Goal: Transaction & Acquisition: Purchase product/service

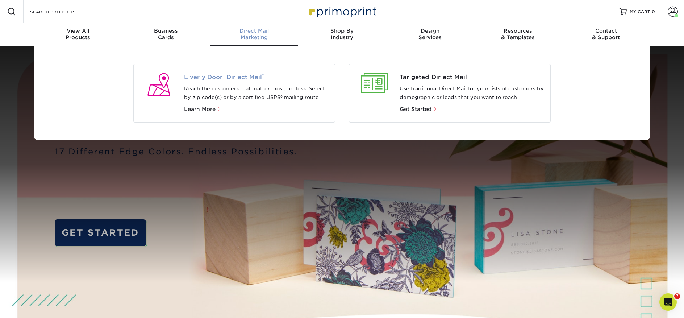
click at [217, 76] on span "Every Door Direct Mail ®" at bounding box center [256, 77] width 145 height 9
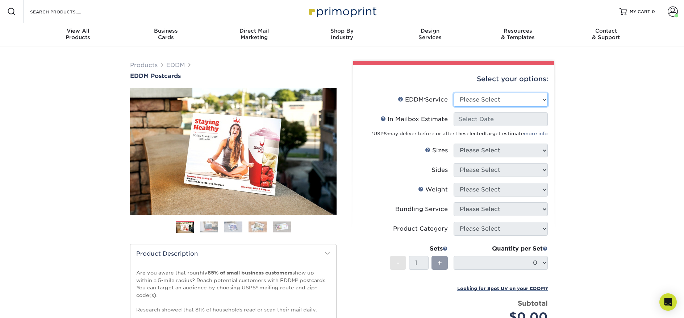
click at [485, 104] on select "Please Select Full Service Print Only" at bounding box center [501, 100] width 94 height 14
select select "full_service"
click at [454, 93] on select "Please Select Full Service Print Only" at bounding box center [501, 100] width 94 height 14
select select "-1"
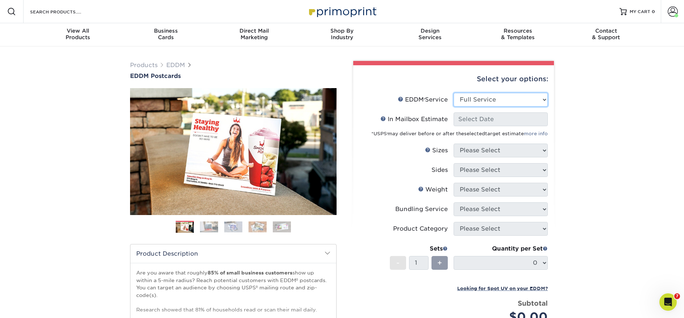
select select "-1"
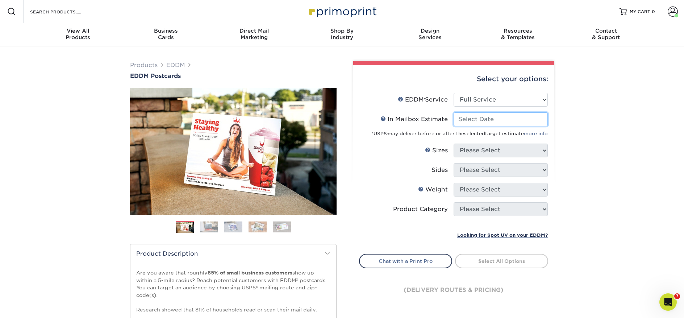
click at [480, 121] on input "In Mailbox Estimate Help In Mailbox Estimate" at bounding box center [501, 119] width 94 height 14
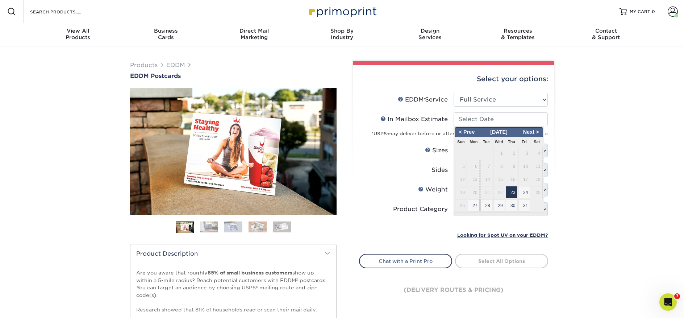
click at [524, 208] on span "31" at bounding box center [524, 205] width 12 height 12
type input "2025-10-31"
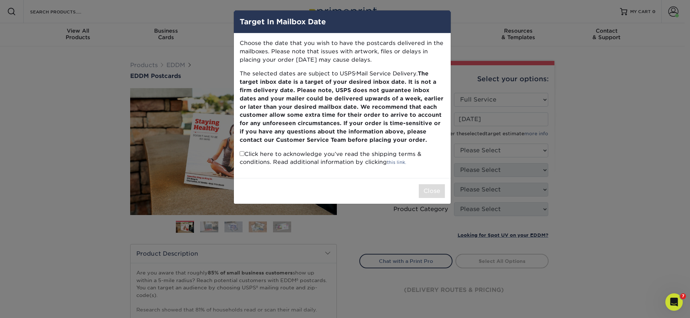
drag, startPoint x: 296, startPoint y: 161, endPoint x: 267, endPoint y: 157, distance: 28.9
click at [295, 161] on p "Click here to acknowledge you’ve read the shipping terms & conditions. Read add…" at bounding box center [342, 158] width 205 height 17
click at [247, 156] on p "Click here to acknowledge you’ve read the shipping terms & conditions. Read add…" at bounding box center [342, 158] width 205 height 17
click at [243, 156] on p "Click here to acknowledge you’ve read the shipping terms & conditions. Read add…" at bounding box center [342, 158] width 205 height 17
click at [243, 155] on input "checkbox" at bounding box center [242, 153] width 5 height 5
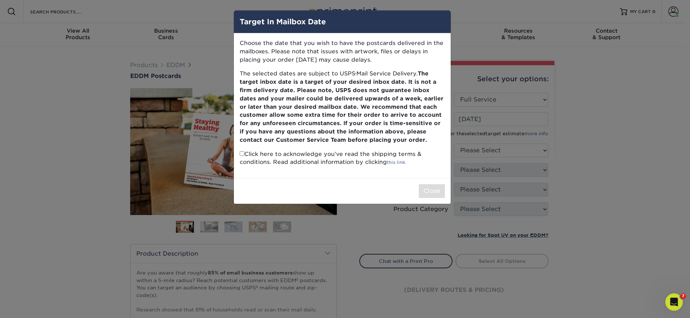
checkbox input "true"
drag, startPoint x: 430, startPoint y: 189, endPoint x: 436, endPoint y: 185, distance: 8.0
click at [429, 189] on button "Close" at bounding box center [432, 191] width 26 height 14
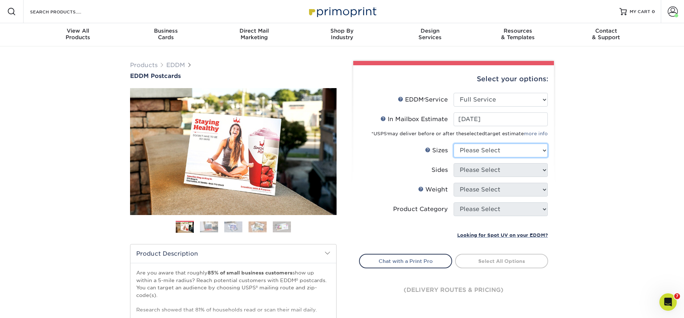
click at [486, 149] on select "Please Select 4.5" x 12" 6" x 12" 6.5" x 8" 6.5" x 9" 6.5" x 12" 7" x 8.5" 8" x…" at bounding box center [501, 151] width 94 height 14
select select "7.00x8.50"
click at [454, 144] on select "Please Select 4.5" x 12" 6" x 12" 6.5" x 8" 6.5" x 9" 6.5" x 12" 7" x 8.5" 8" x…" at bounding box center [501, 151] width 94 height 14
click at [484, 175] on select "Please Select Print Both Sides Print Front Only" at bounding box center [501, 170] width 94 height 14
select select "13abbda7-1d64-4f25-8bb2-c179b224825d"
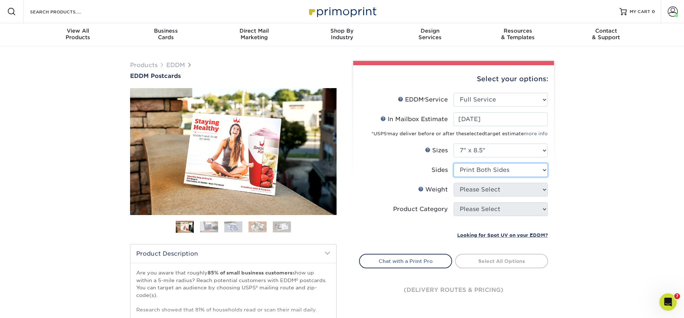
click at [454, 163] on select "Please Select Print Both Sides Print Front Only" at bounding box center [501, 170] width 94 height 14
click at [484, 190] on select "Please Select 16PT 14PT" at bounding box center [501, 190] width 94 height 14
select select "16PT"
click at [454, 183] on select "Please Select 16PT 14PT" at bounding box center [501, 190] width 94 height 14
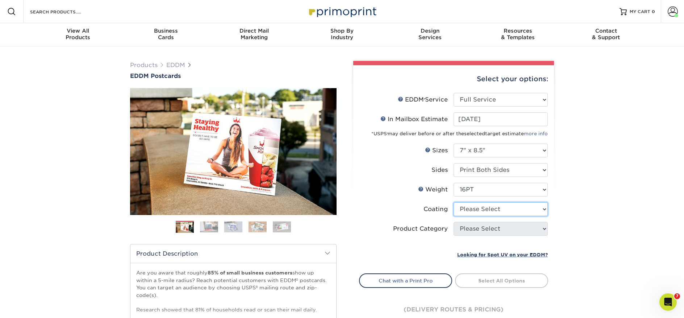
click at [487, 209] on select at bounding box center [501, 209] width 94 height 14
select select "121bb7b5-3b4d-429f-bd8d-bbf80e953313"
click at [454, 202] on select at bounding box center [501, 209] width 94 height 14
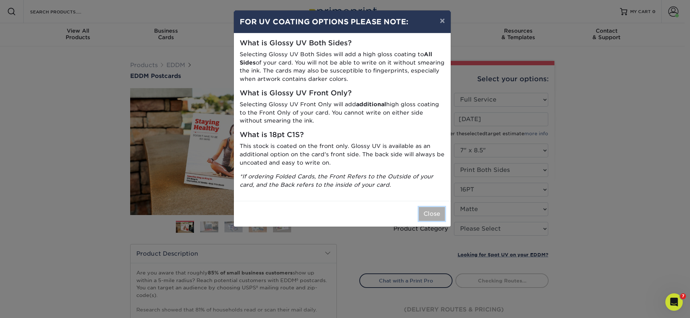
click at [427, 219] on button "Close" at bounding box center [432, 214] width 26 height 14
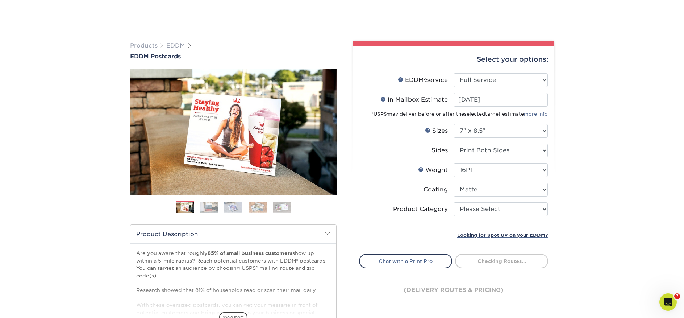
scroll to position [105, 0]
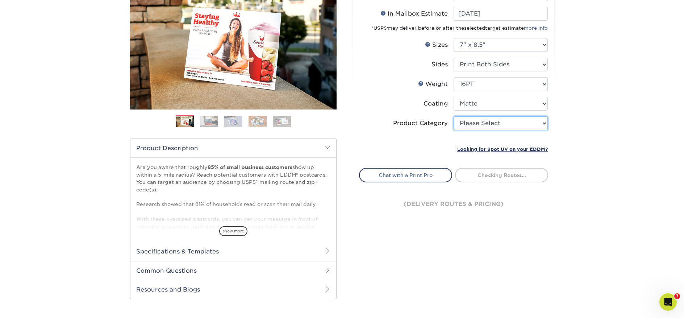
click at [477, 125] on select "Please Select Postcards" at bounding box center [501, 123] width 94 height 14
select select "9b7272e0-d6c8-4c3c-8e97-d3a1bcdab858"
click at [454, 116] on select "Please Select Postcards" at bounding box center [501, 123] width 94 height 14
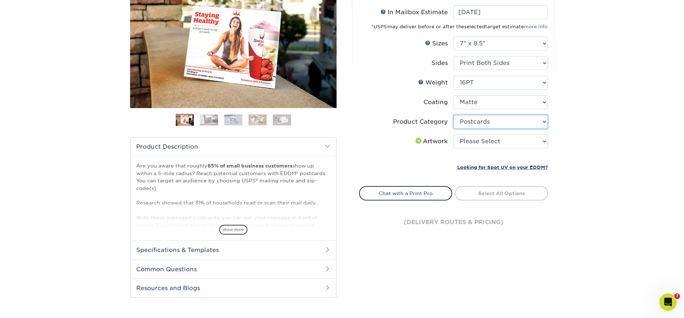
scroll to position [107, 0]
click at [488, 141] on select "Please Select I will upload files I need a design - $150" at bounding box center [501, 141] width 94 height 14
select select "upload"
click at [454, 134] on select "Please Select I will upload files I need a design - $150" at bounding box center [501, 141] width 94 height 14
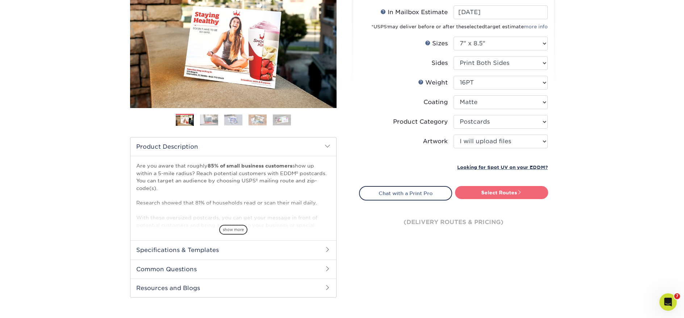
click at [527, 188] on link "Select Routes" at bounding box center [501, 192] width 93 height 13
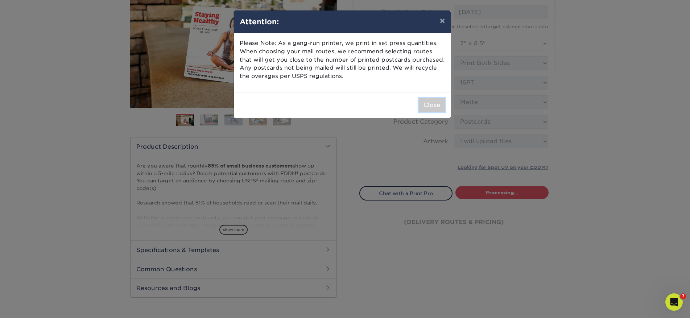
click at [435, 110] on button "Close" at bounding box center [432, 105] width 26 height 14
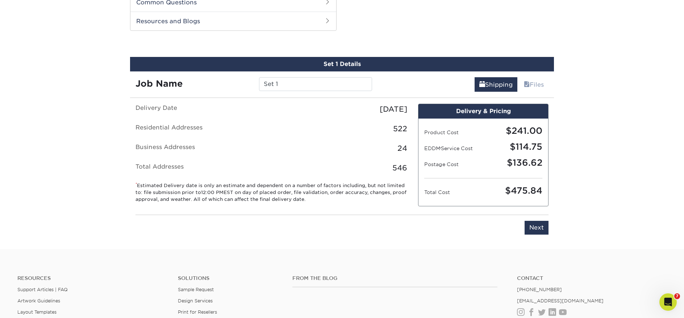
scroll to position [369, 0]
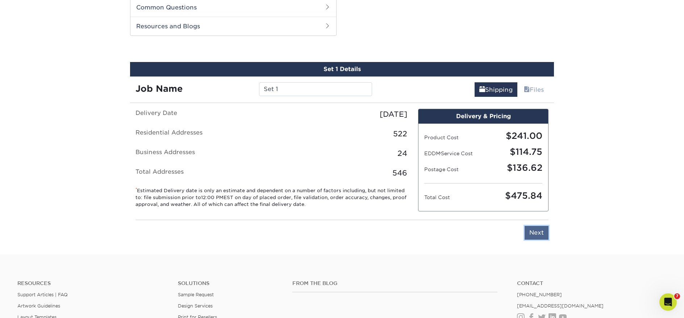
click at [542, 233] on input "Next" at bounding box center [537, 233] width 24 height 14
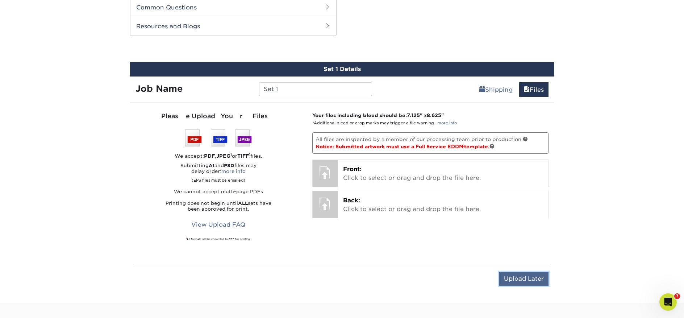
click at [527, 279] on input "Upload Later" at bounding box center [524, 279] width 49 height 14
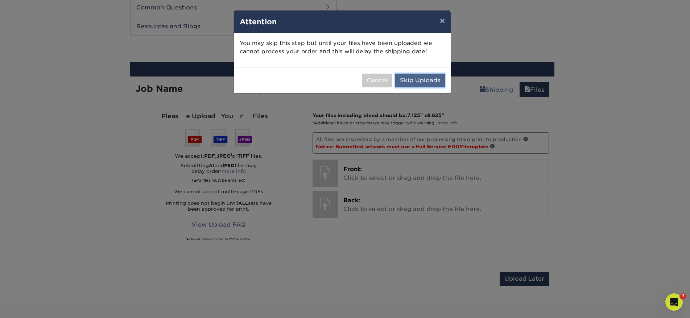
click at [428, 84] on button "Skip Uploads" at bounding box center [420, 81] width 50 height 14
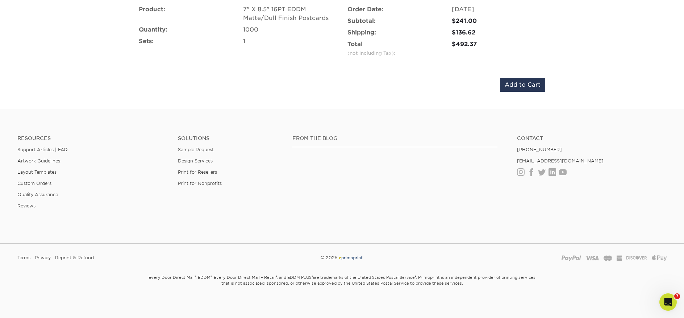
scroll to position [498, 0]
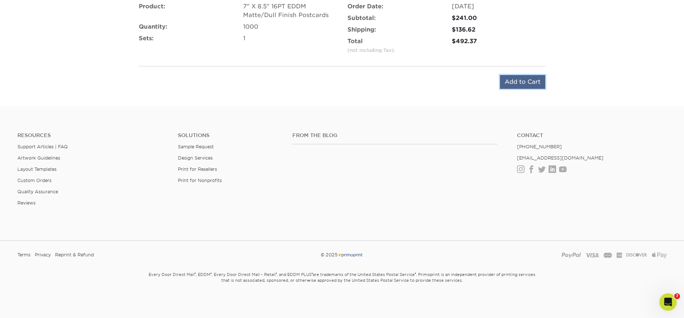
click at [517, 78] on input "Add to Cart" at bounding box center [522, 82] width 45 height 14
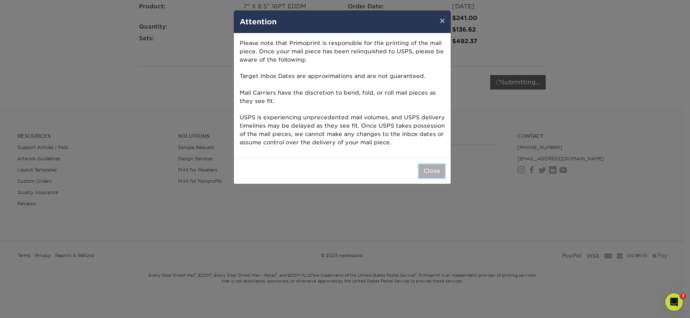
click at [443, 174] on button "Close" at bounding box center [432, 171] width 26 height 14
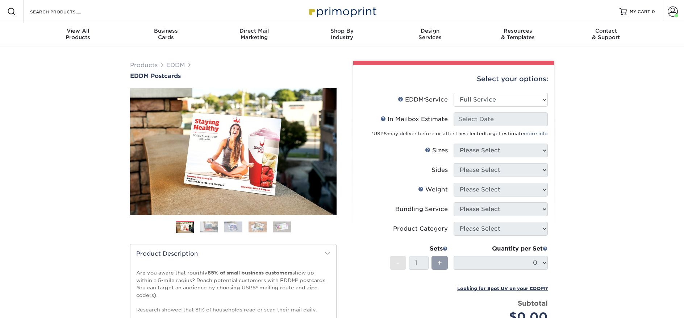
select select "full_service"
click at [494, 96] on select "Please Select Full Service Print Only" at bounding box center [501, 100] width 94 height 14
click at [454, 93] on select "Please Select Full Service Print Only" at bounding box center [501, 100] width 94 height 14
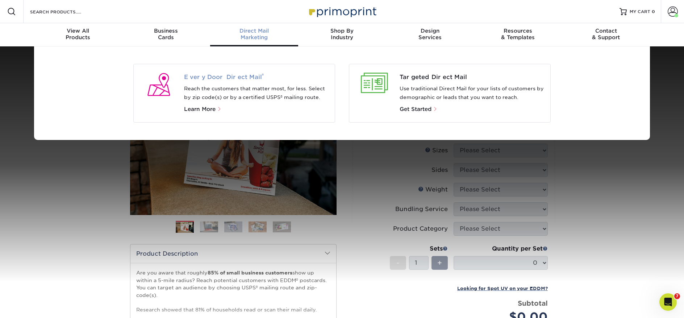
click at [235, 79] on span "Every Door Direct Mail ®" at bounding box center [256, 77] width 145 height 9
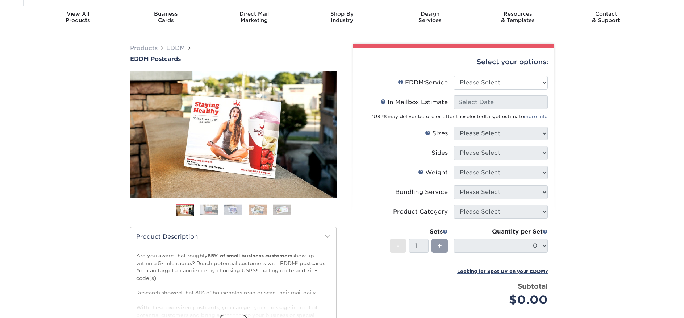
scroll to position [17, 0]
click at [478, 78] on select "Please Select Full Service Print Only" at bounding box center [501, 82] width 94 height 14
select select "full_service"
click at [454, 75] on select "Please Select Full Service Print Only" at bounding box center [501, 82] width 94 height 14
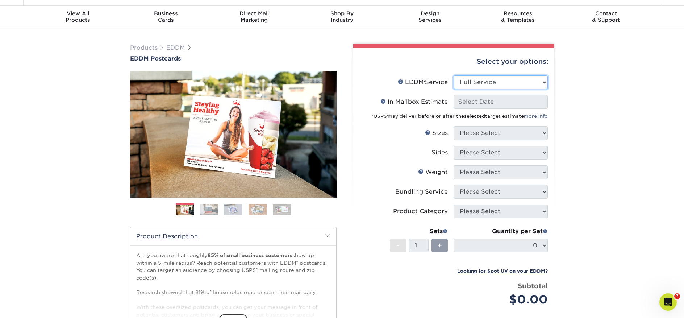
select select "-1"
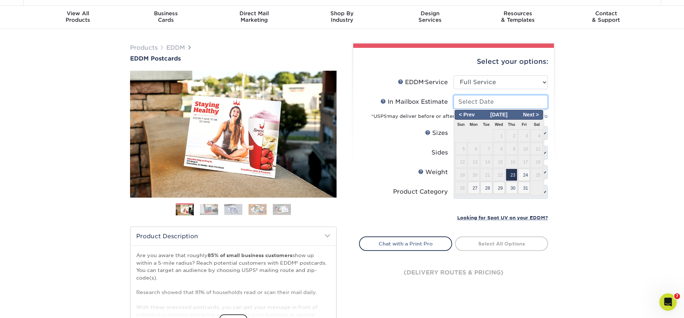
click at [486, 103] on input "In Mailbox Estimate Help In Mailbox Estimate" at bounding box center [501, 102] width 94 height 14
click at [505, 185] on span "29" at bounding box center [499, 188] width 12 height 12
type input "2025-10-29"
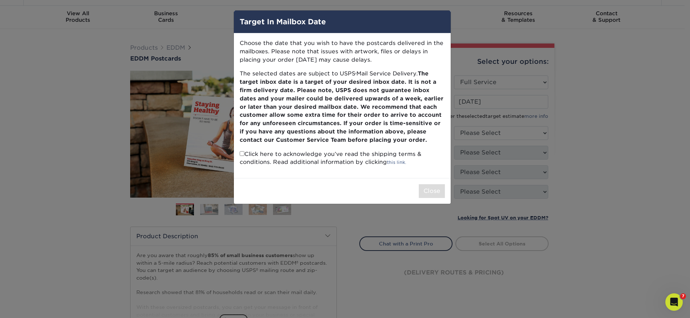
click at [241, 153] on input "checkbox" at bounding box center [242, 153] width 5 height 5
checkbox input "true"
click at [435, 195] on button "Close" at bounding box center [432, 191] width 26 height 14
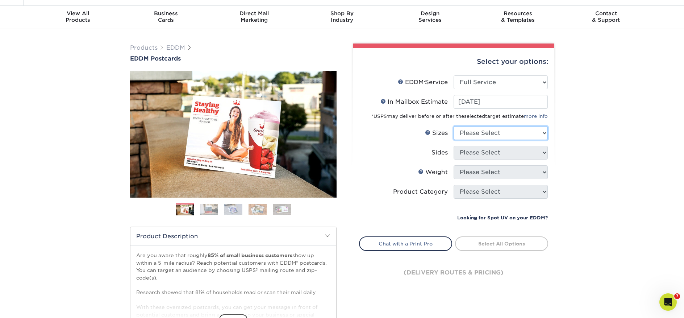
click at [473, 134] on select "Please Select 4.5" x 12" 6" x 12" 6.5" x 8" 6.5" x 9" 6.5" x 12" 7" x 8.5" 8" x…" at bounding box center [501, 133] width 94 height 14
select select "7.00x8.50"
click at [454, 126] on select "Please Select 4.5" x 12" 6" x 12" 6.5" x 8" 6.5" x 9" 6.5" x 12" 7" x 8.5" 8" x…" at bounding box center [501, 133] width 94 height 14
click at [480, 149] on select "Please Select Print Both Sides Print Front Only" at bounding box center [501, 153] width 94 height 14
select select "13abbda7-1d64-4f25-8bb2-c179b224825d"
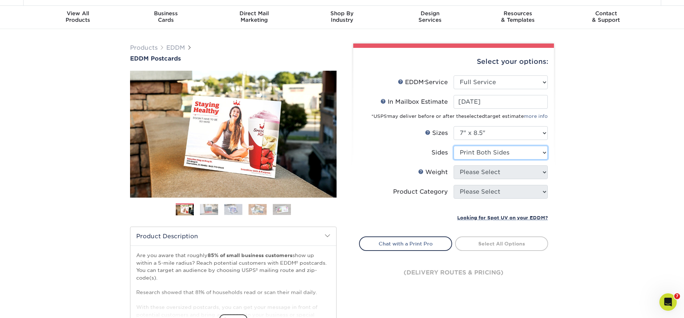
click at [454, 146] on select "Please Select Print Both Sides Print Front Only" at bounding box center [501, 153] width 94 height 14
click at [489, 175] on select "Please Select 16PT 14PT" at bounding box center [501, 172] width 94 height 14
select select "16PT"
click at [454, 165] on select "Please Select 16PT 14PT" at bounding box center [501, 172] width 94 height 14
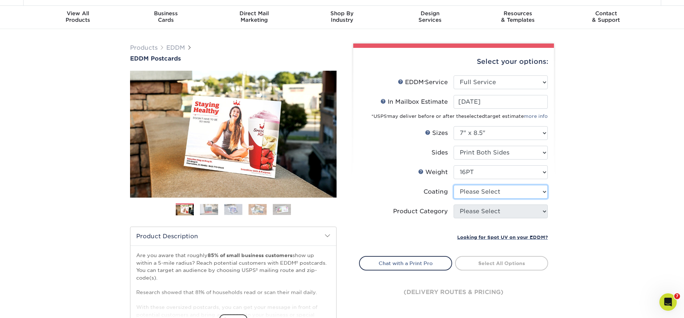
click at [492, 192] on select at bounding box center [501, 192] width 94 height 14
select select "121bb7b5-3b4d-429f-bd8d-bbf80e953313"
click at [454, 185] on select at bounding box center [501, 192] width 94 height 14
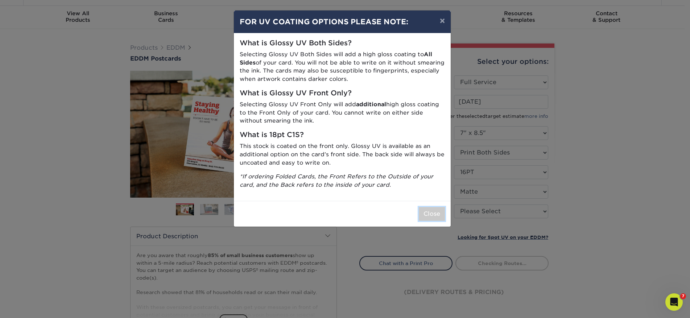
drag, startPoint x: 429, startPoint y: 213, endPoint x: 466, endPoint y: 213, distance: 37.0
click at [428, 213] on button "Close" at bounding box center [432, 214] width 26 height 14
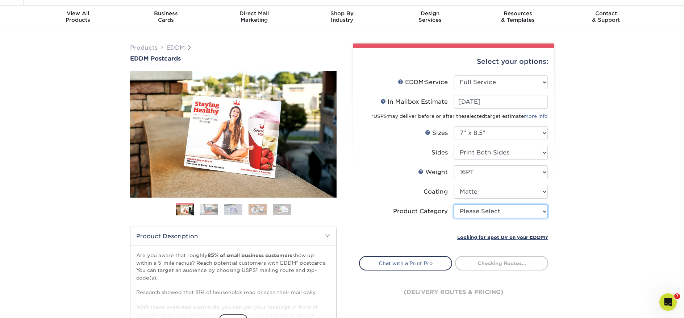
click at [506, 214] on select "Please Select Postcards" at bounding box center [501, 211] width 94 height 14
select select "9b7272e0-d6c8-4c3c-8e97-d3a1bcdab858"
click at [454, 204] on select "Please Select Postcards" at bounding box center [501, 211] width 94 height 14
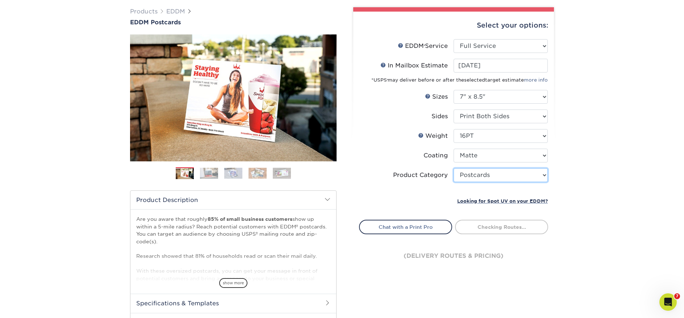
scroll to position [107, 0]
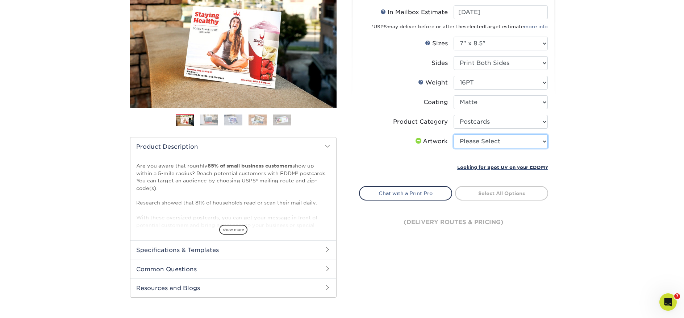
click at [508, 144] on select "Please Select I will upload files I need a design - $150" at bounding box center [501, 141] width 94 height 14
select select "upload"
click at [454, 134] on select "Please Select I will upload files I need a design - $150" at bounding box center [501, 141] width 94 height 14
click at [507, 194] on link "Select Routes" at bounding box center [501, 192] width 93 height 13
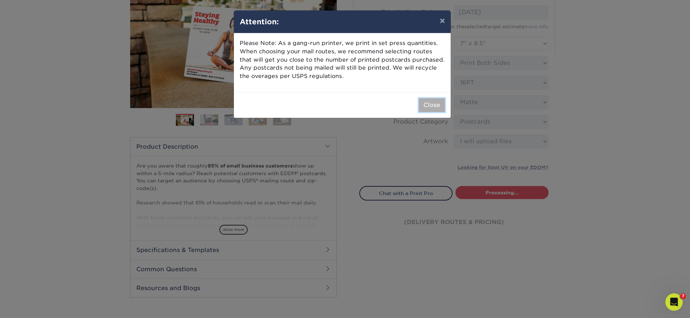
click at [431, 102] on button "Close" at bounding box center [432, 105] width 26 height 14
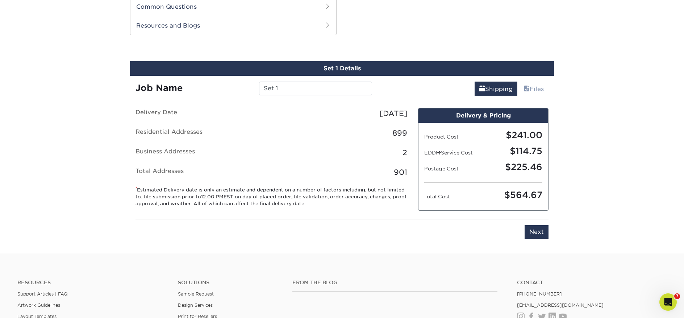
scroll to position [369, 0]
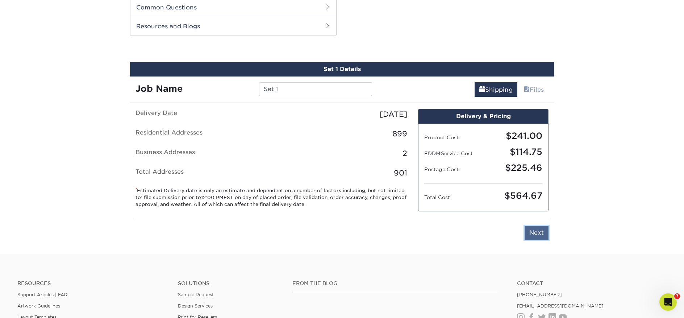
click at [546, 235] on input "Next" at bounding box center [537, 233] width 24 height 14
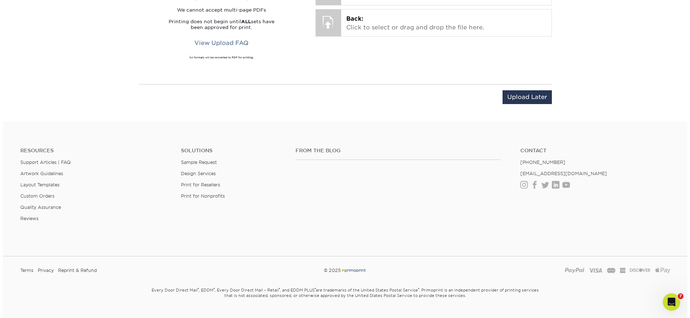
scroll to position [565, 0]
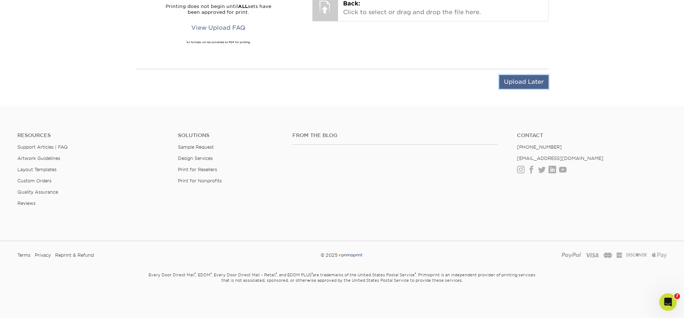
click at [513, 82] on input "Upload Later" at bounding box center [524, 82] width 49 height 14
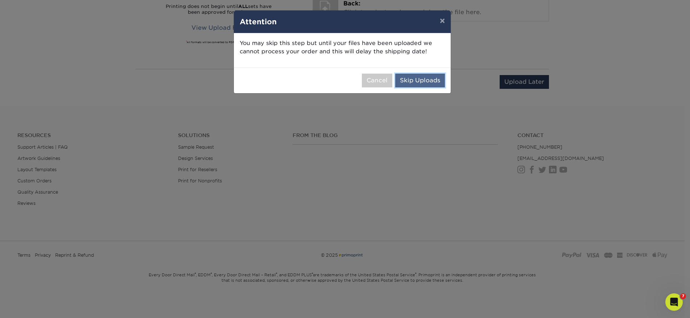
click at [423, 81] on button "Skip Uploads" at bounding box center [420, 81] width 50 height 14
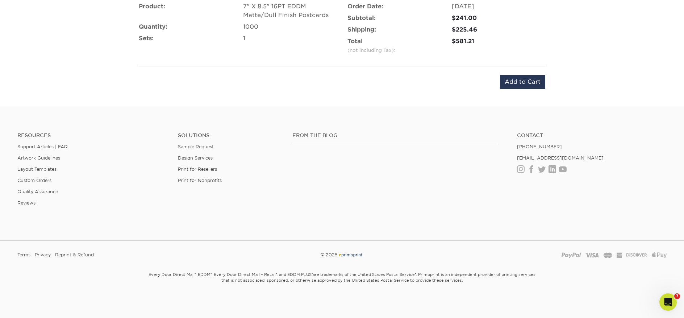
scroll to position [363, 0]
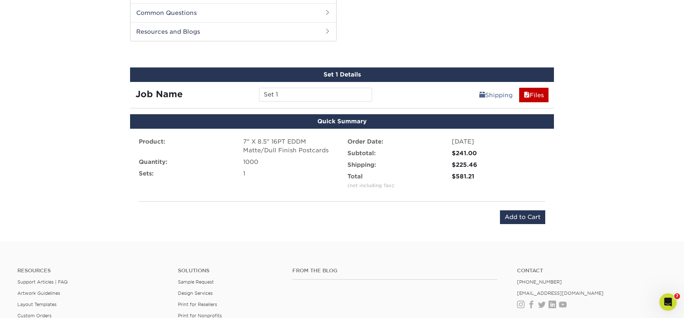
click at [559, 220] on div "Quick Summary Product: 7" X 8.5" 16PT EDDM Matte/Dull Finish Postcards Quantity…" at bounding box center [342, 173] width 435 height 119
click at [532, 218] on input "Add to Cart" at bounding box center [522, 217] width 45 height 14
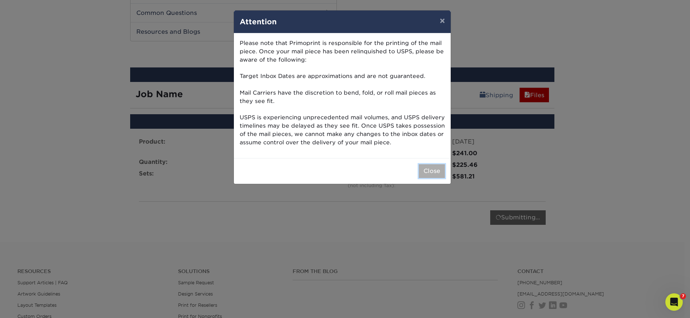
click at [423, 167] on button "Close" at bounding box center [432, 171] width 26 height 14
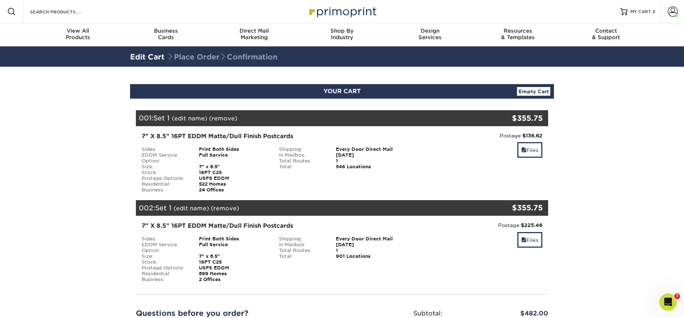
click at [221, 122] on div "001: Set 1 (edit name) (remove) Are you sure you want to remove this product ? …" at bounding box center [308, 118] width 344 height 16
click at [222, 119] on link "(remove)" at bounding box center [223, 118] width 28 height 7
click at [358, 118] on link "Yes" at bounding box center [357, 118] width 10 height 7
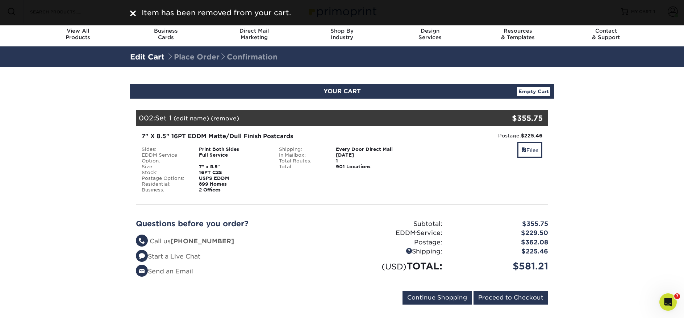
click at [232, 121] on link "(remove)" at bounding box center [225, 118] width 28 height 7
click at [360, 118] on link "Yes" at bounding box center [359, 118] width 10 height 7
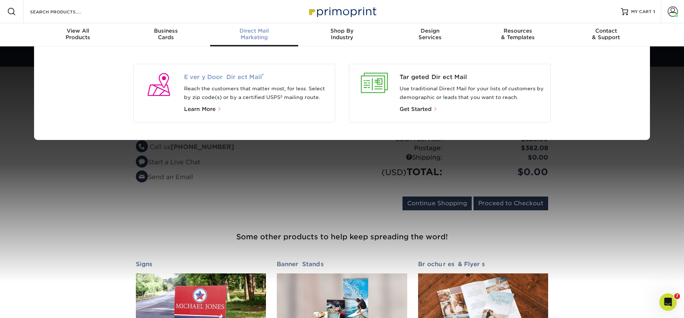
click at [217, 76] on span "Every Door Direct Mail ®" at bounding box center [256, 77] width 145 height 9
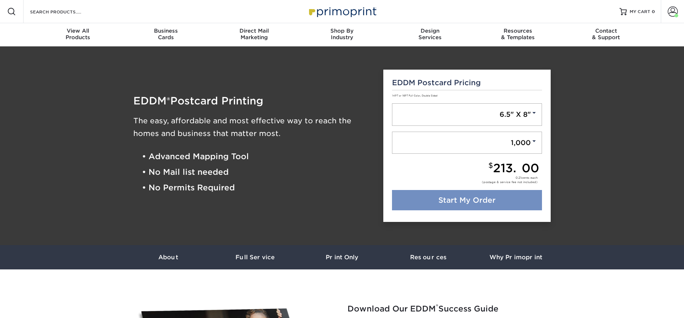
click at [507, 203] on link "Start My Order" at bounding box center [467, 200] width 150 height 20
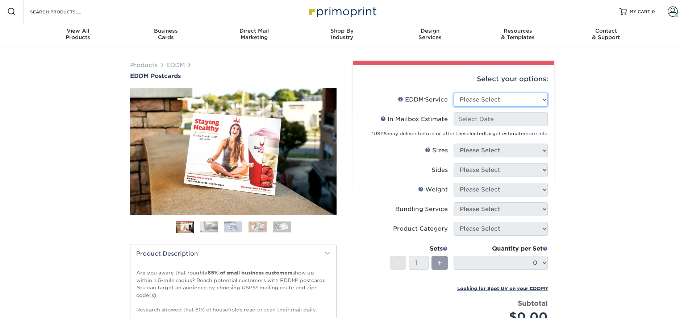
click at [492, 99] on select "Please Select Full Service Print Only" at bounding box center [501, 100] width 94 height 14
select select "full_service"
click at [454, 93] on select "Please Select Full Service Print Only" at bounding box center [501, 100] width 94 height 14
select select "-1"
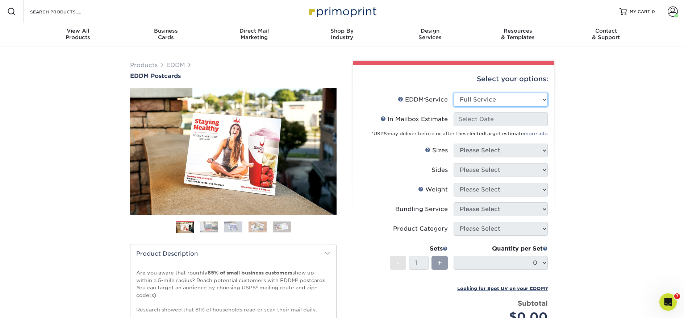
select select "-1"
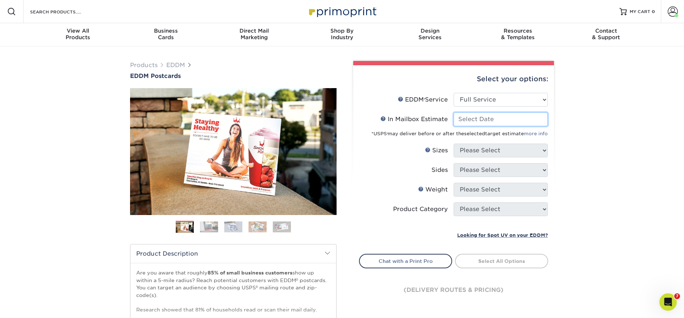
click at [475, 121] on input "In Mailbox Estimate Help In Mailbox Estimate" at bounding box center [501, 119] width 94 height 14
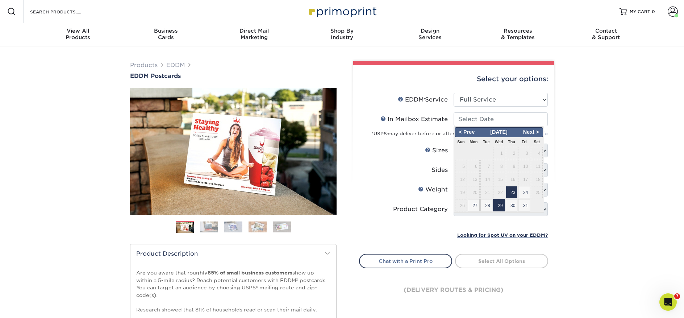
click at [498, 203] on span "29" at bounding box center [499, 205] width 12 height 12
type input "2025-10-29"
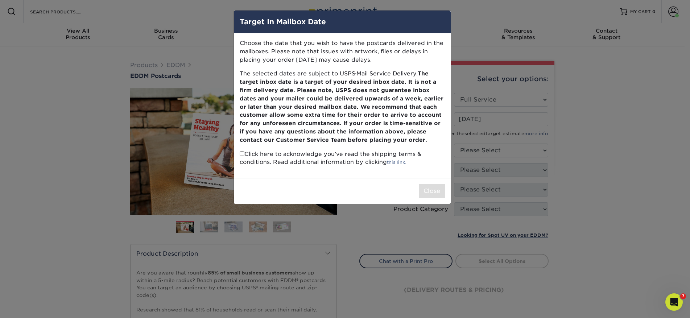
click at [241, 156] on input "checkbox" at bounding box center [242, 153] width 5 height 5
checkbox input "true"
drag, startPoint x: 440, startPoint y: 187, endPoint x: 448, endPoint y: 179, distance: 10.8
click at [440, 187] on button "Close" at bounding box center [432, 191] width 26 height 14
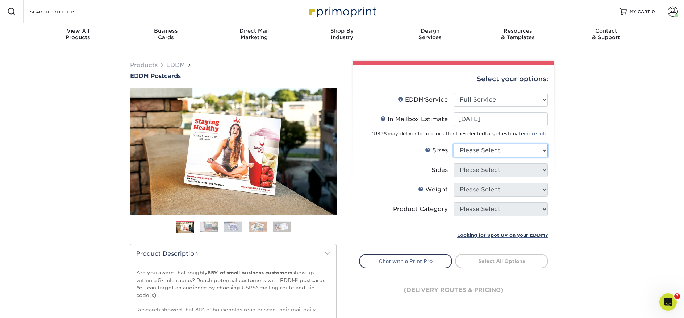
click at [498, 152] on select "Please Select 4.5" x 12" 6" x 12" 6.5" x 8" 6.5" x 9" 6.5" x 12" 7" x 8.5" 8" x…" at bounding box center [501, 151] width 94 height 14
select select "8.00x10.00"
click at [454, 144] on select "Please Select 4.5" x 12" 6" x 12" 6.5" x 8" 6.5" x 9" 6.5" x 12" 7" x 8.5" 8" x…" at bounding box center [501, 151] width 94 height 14
click at [482, 173] on select "Please Select Print Both Sides Print Front Only" at bounding box center [501, 170] width 94 height 14
select select "13abbda7-1d64-4f25-8bb2-c179b224825d"
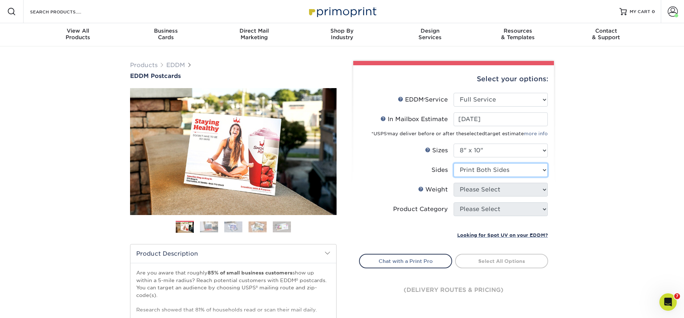
click at [454, 163] on select "Please Select Print Both Sides Print Front Only" at bounding box center [501, 170] width 94 height 14
click at [479, 192] on select "Please Select 16PT 14PT" at bounding box center [501, 190] width 94 height 14
select select "16PT"
click at [454, 183] on select "Please Select 16PT 14PT" at bounding box center [501, 190] width 94 height 14
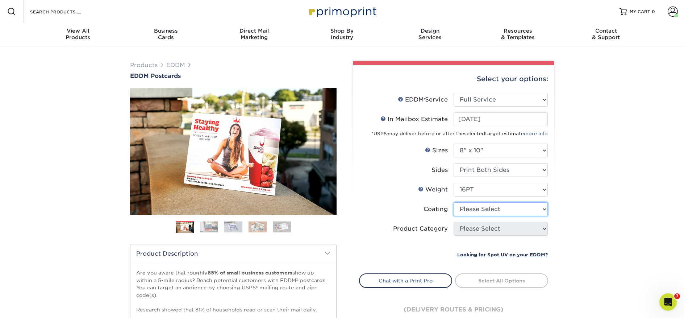
click at [482, 210] on select at bounding box center [501, 209] width 94 height 14
select select "121bb7b5-3b4d-429f-bd8d-bbf80e953313"
click at [454, 202] on select at bounding box center [501, 209] width 94 height 14
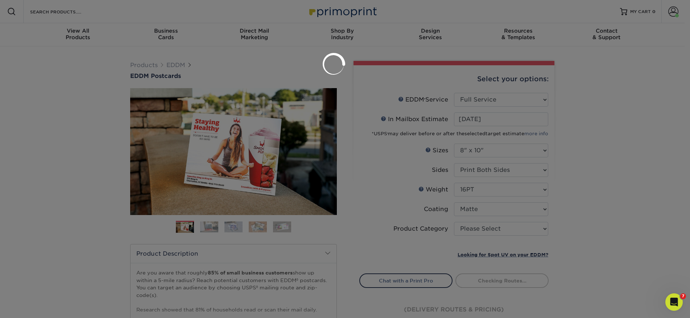
click at [483, 230] on div at bounding box center [345, 159] width 690 height 318
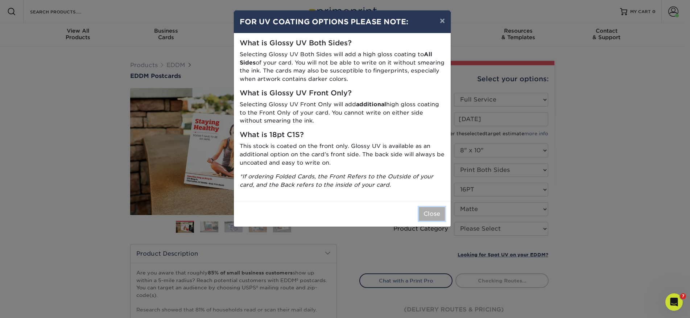
click at [424, 214] on button "Close" at bounding box center [432, 214] width 26 height 14
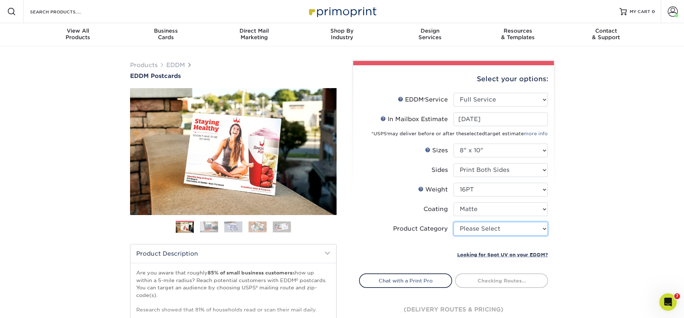
click at [486, 231] on select "Please Select Sell Sheets" at bounding box center [501, 229] width 94 height 14
select select "eddd4a87-9082-47bb-843b-3bca55f6c842"
click at [454, 222] on select "Please Select Sell Sheets" at bounding box center [501, 229] width 94 height 14
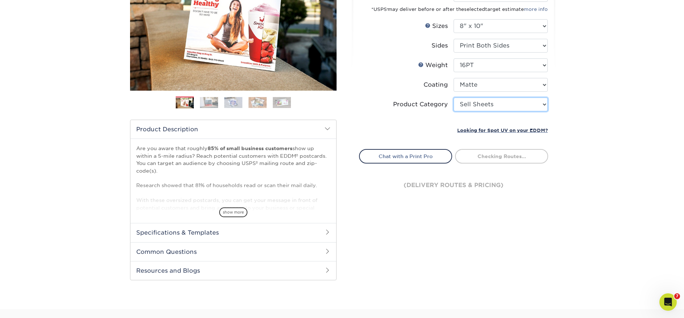
scroll to position [131, 0]
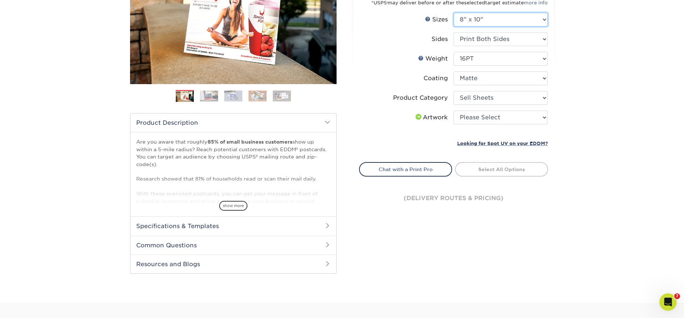
click at [492, 22] on select "Please Select 4.5" x 12" 6" x 12" 6.5" x 8" 6.5" x 9" 6.5" x 12" 7" x 8.5" 8" x…" at bounding box center [501, 20] width 94 height 14
select select "7.00x8.50"
click at [454, 13] on select "Please Select 4.5" x 12" 6" x 12" 6.5" x 8" 6.5" x 9" 6.5" x 12" 7" x 8.5" 8" x…" at bounding box center [501, 20] width 94 height 14
select select "-1"
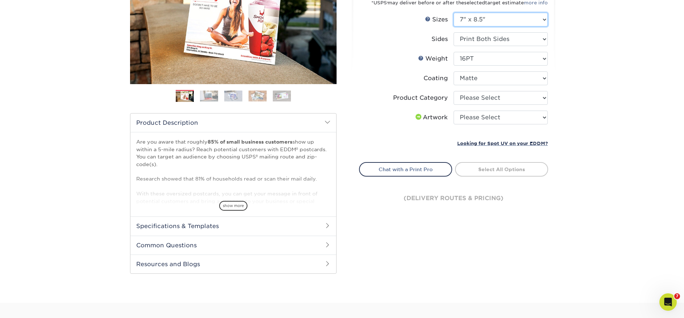
select select "-1"
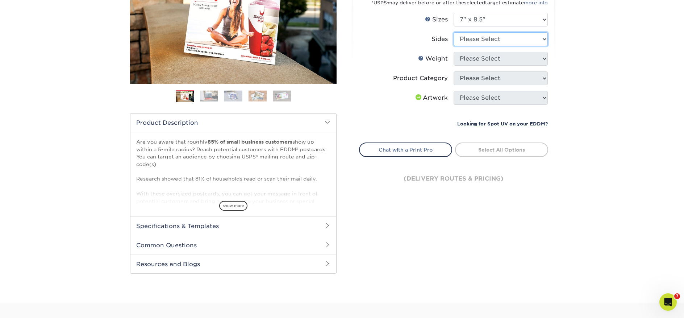
click at [473, 37] on select "Please Select Print Both Sides Print Front Only" at bounding box center [501, 39] width 94 height 14
select select "13abbda7-1d64-4f25-8bb2-c179b224825d"
click at [454, 32] on select "Please Select Print Both Sides Print Front Only" at bounding box center [501, 39] width 94 height 14
click at [481, 62] on select "Please Select 16PT 14PT" at bounding box center [501, 59] width 94 height 14
select select "16PT"
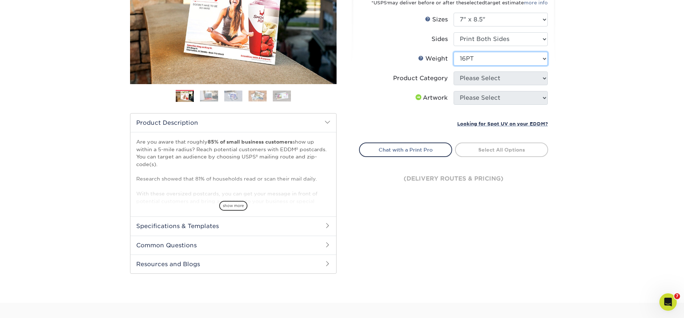
click at [454, 52] on select "Please Select 16PT 14PT" at bounding box center [501, 59] width 94 height 14
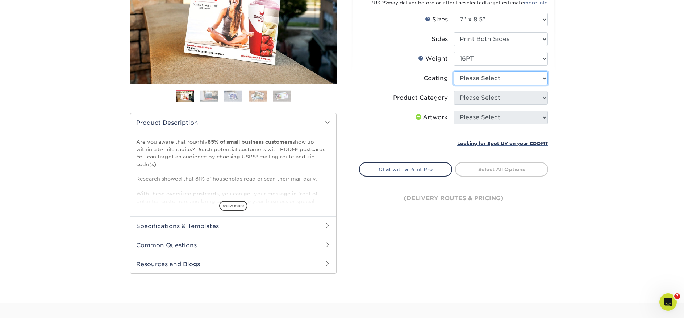
click at [481, 76] on select at bounding box center [501, 78] width 94 height 14
select select "121bb7b5-3b4d-429f-bd8d-bbf80e953313"
click at [454, 71] on select at bounding box center [501, 78] width 94 height 14
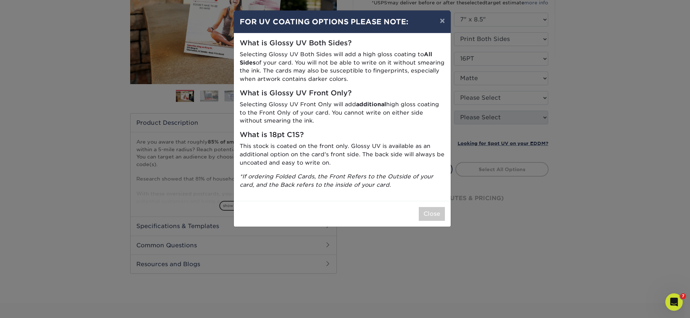
click at [480, 97] on div "× FOR UV COATING OPTIONS PLEASE NOTE: What is Glossy UV Both Sides? Selecting G…" at bounding box center [345, 159] width 690 height 318
click at [431, 206] on div "Close" at bounding box center [342, 214] width 217 height 26
click at [439, 214] on button "Close" at bounding box center [432, 214] width 26 height 14
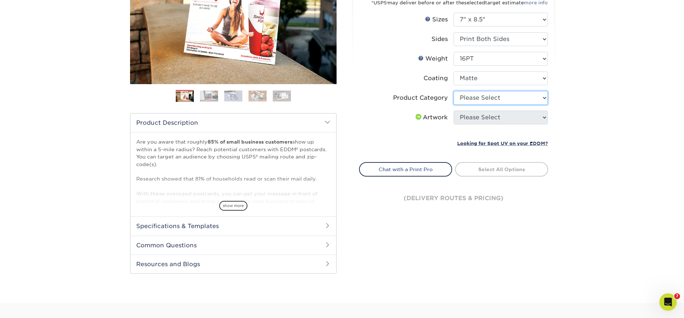
click at [477, 99] on select "Please Select Postcards" at bounding box center [501, 98] width 94 height 14
select select "9b7272e0-d6c8-4c3c-8e97-d3a1bcdab858"
click at [454, 91] on select "Please Select Postcards" at bounding box center [501, 98] width 94 height 14
click at [477, 112] on select "Please Select I will upload files I need a design - $150" at bounding box center [501, 118] width 94 height 14
click at [495, 121] on select "Please Select I will upload files I need a design - $150" at bounding box center [501, 118] width 94 height 14
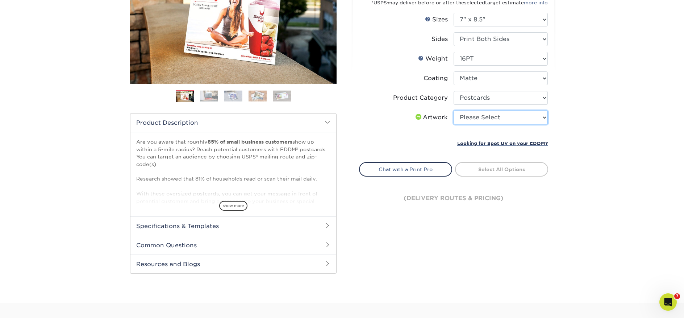
select select "upload"
click at [454, 111] on select "Please Select I will upload files I need a design - $150" at bounding box center [501, 118] width 94 height 14
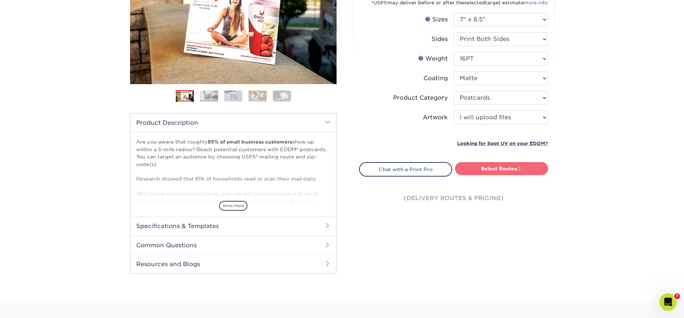
click at [527, 170] on link "Select Routes" at bounding box center [501, 168] width 93 height 13
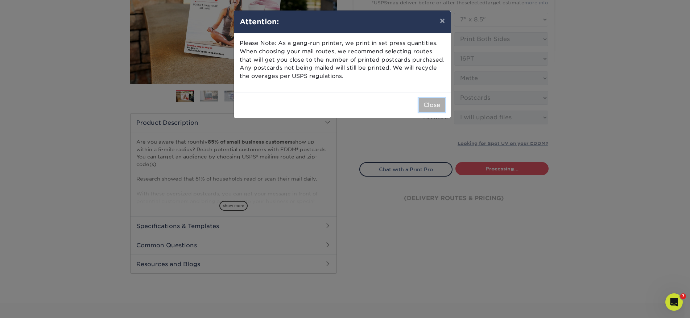
click at [426, 101] on button "Close" at bounding box center [432, 105] width 26 height 14
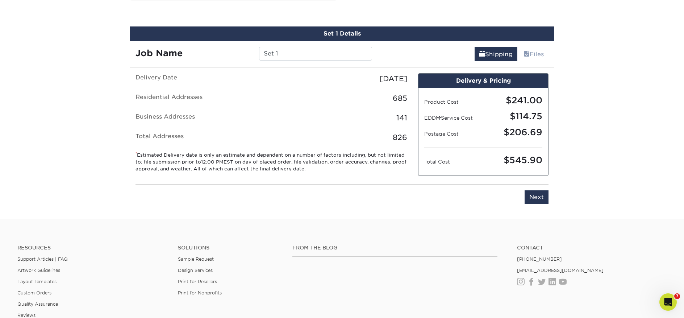
scroll to position [370, 0]
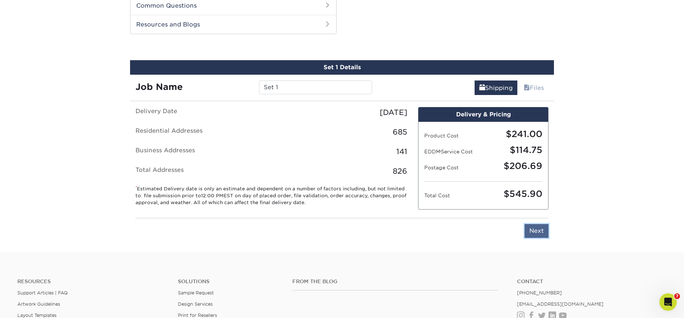
click at [540, 233] on input "Next" at bounding box center [537, 231] width 24 height 14
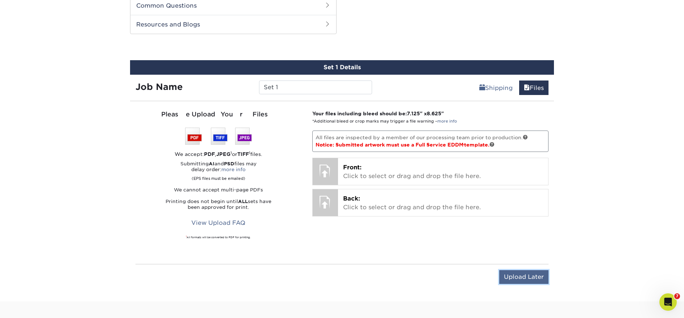
click at [539, 273] on input "Upload Later" at bounding box center [524, 277] width 49 height 14
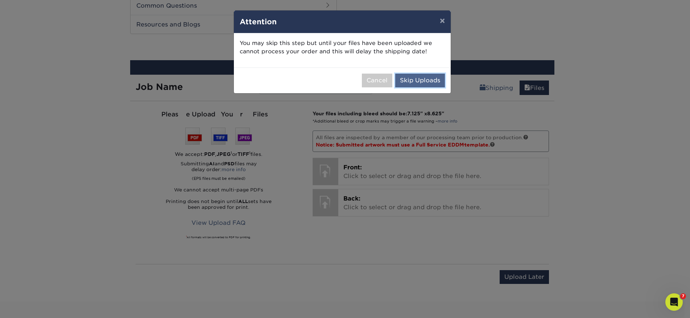
click at [419, 76] on button "Skip Uploads" at bounding box center [420, 81] width 50 height 14
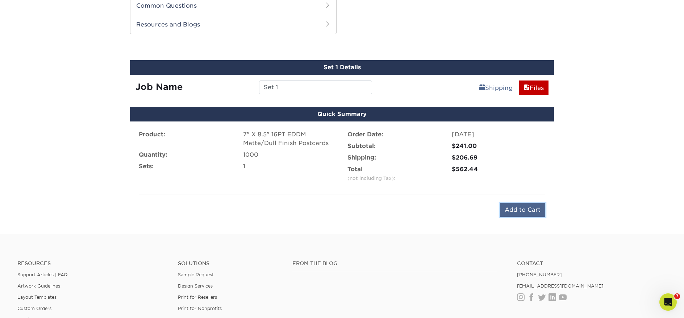
click at [523, 209] on input "Add to Cart" at bounding box center [522, 210] width 45 height 14
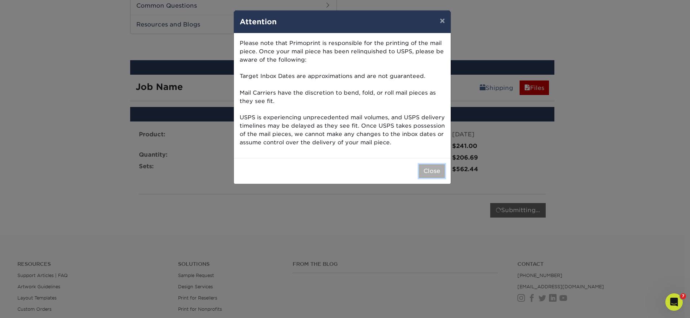
click at [438, 172] on button "Close" at bounding box center [432, 171] width 26 height 14
